Goal: Find specific page/section: Find specific page/section

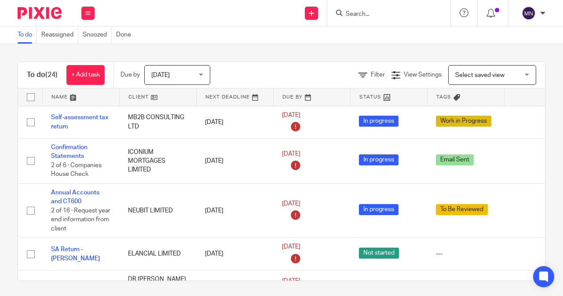
click at [354, 15] on input "Search" at bounding box center [384, 15] width 79 height 8
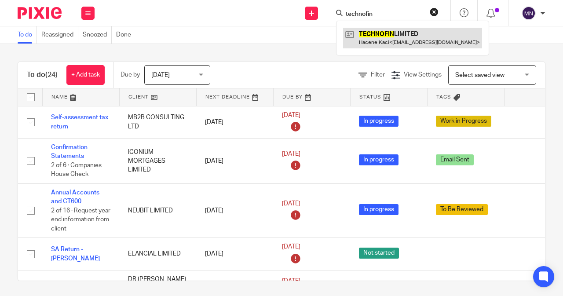
type input "technofin"
click at [382, 31] on link at bounding box center [412, 38] width 139 height 20
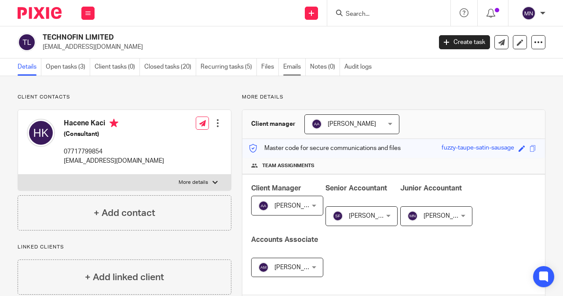
click at [296, 66] on link "Emails" at bounding box center [294, 66] width 22 height 17
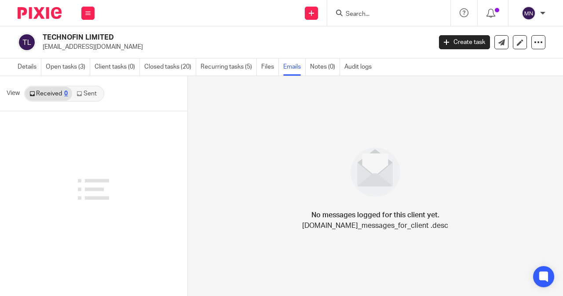
click at [531, 18] on img at bounding box center [528, 13] width 14 height 14
click at [522, 63] on li "Logout" at bounding box center [511, 61] width 58 height 13
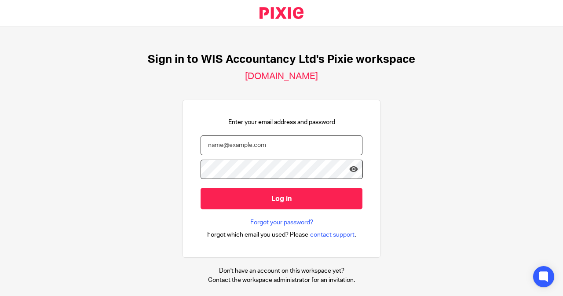
click at [306, 149] on input "email" at bounding box center [281, 145] width 162 height 20
type input "amri@wis-accountancy.co.uk"
click at [291, 216] on form "amri@wis-accountancy.co.uk Log in" at bounding box center [281, 176] width 162 height 83
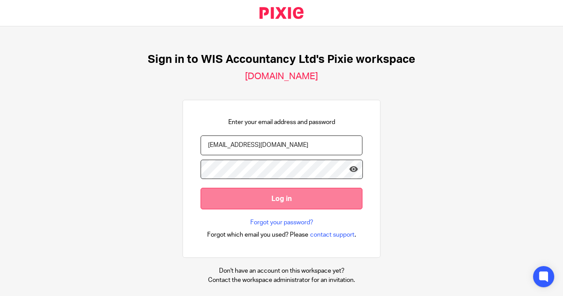
click at [291, 199] on input "Log in" at bounding box center [281, 199] width 162 height 22
